Goal: Navigation & Orientation: Find specific page/section

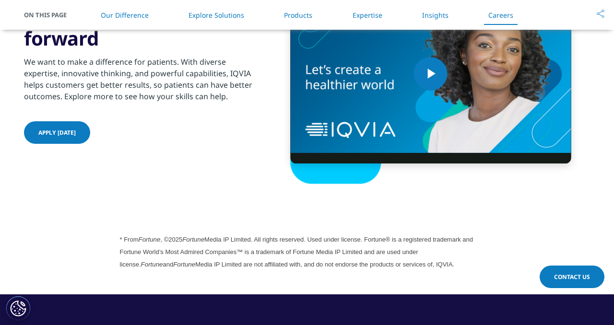
scroll to position [2573, 0]
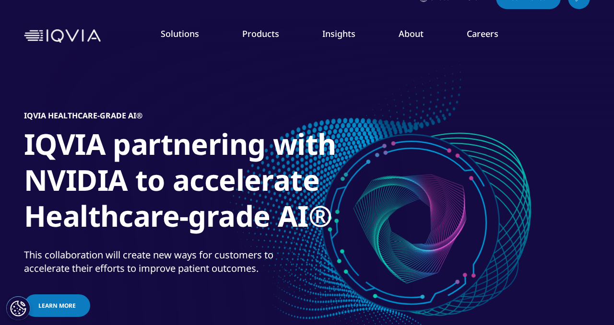
scroll to position [60, 0]
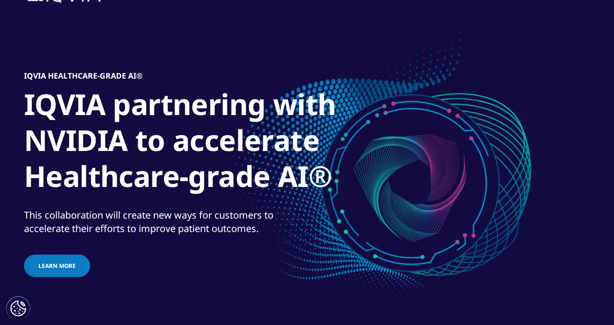
click at [373, 213] on div "IQVIA Healthcare-grade AI® IQVIA partnering with NVIDIA to accelerate Healthcar…" at bounding box center [307, 175] width 566 height 326
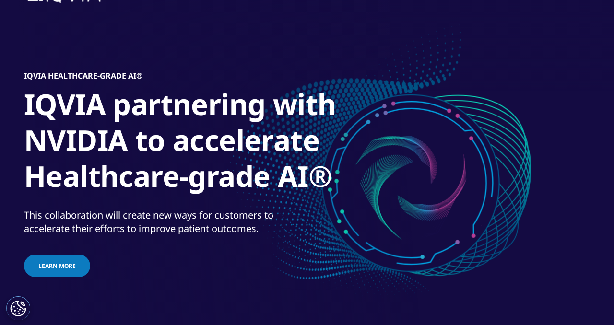
scroll to position [0, 0]
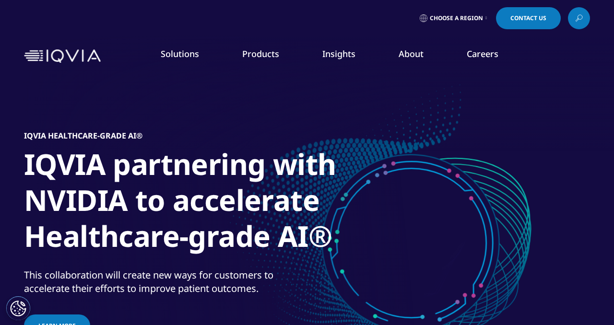
click at [476, 20] on span "Choose a Region" at bounding box center [456, 18] width 53 height 8
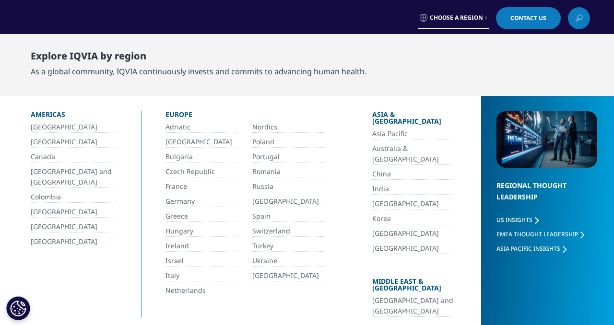
click at [119, 47] on div "Explore IQVIA by region As a global community, IQVIA continuously invests and c…" at bounding box center [203, 64] width 345 height 50
click at [122, 24] on div "Choose a Region Contact Us" at bounding box center [307, 18] width 566 height 22
click at [472, 16] on span "Choose a Region" at bounding box center [456, 18] width 53 height 8
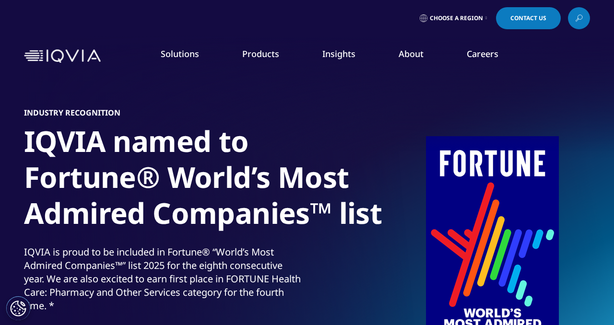
click at [437, 17] on span "Choose a Region" at bounding box center [456, 18] width 53 height 8
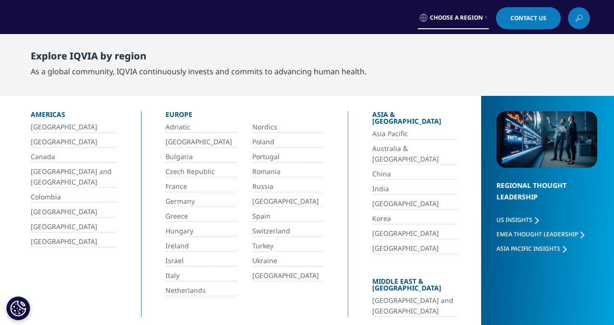
click at [437, 17] on span "Choose a Region" at bounding box center [456, 18] width 53 height 8
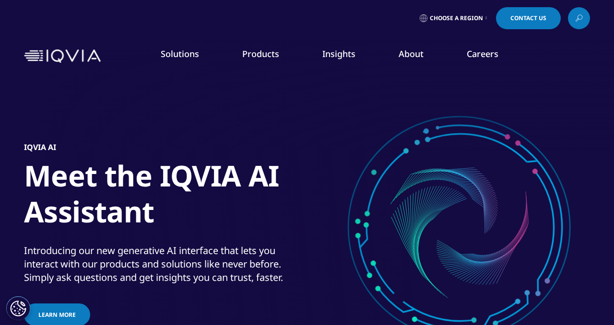
click at [474, 18] on span "Choose a Region" at bounding box center [456, 18] width 53 height 8
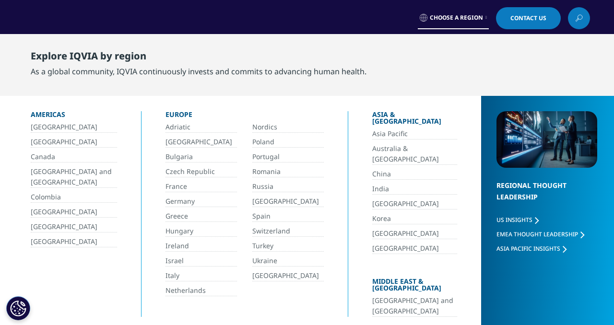
click at [474, 18] on span "Choose a Region" at bounding box center [456, 18] width 53 height 8
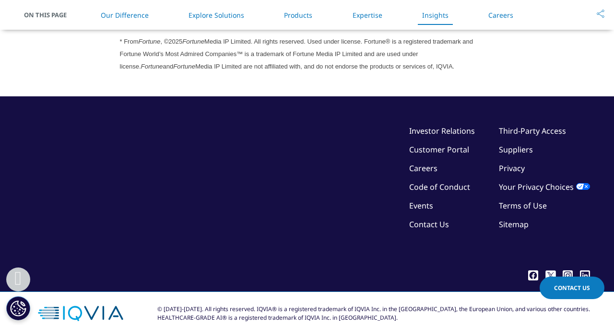
scroll to position [2783, 0]
